Goal: Task Accomplishment & Management: Manage account settings

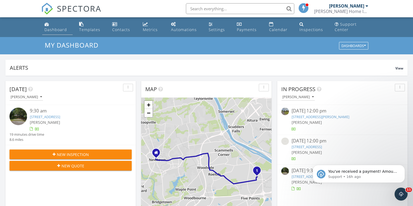
click at [56, 30] on div "Dashboard" at bounding box center [55, 29] width 22 height 5
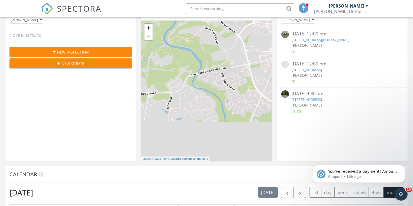
scroll to position [65, 0]
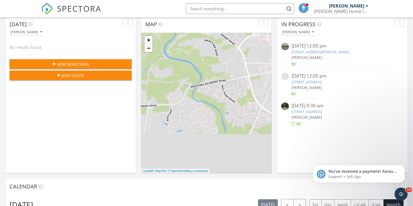
click at [321, 111] on link "[STREET_ADDRESS]" at bounding box center [306, 111] width 30 height 5
